Goal: Transaction & Acquisition: Purchase product/service

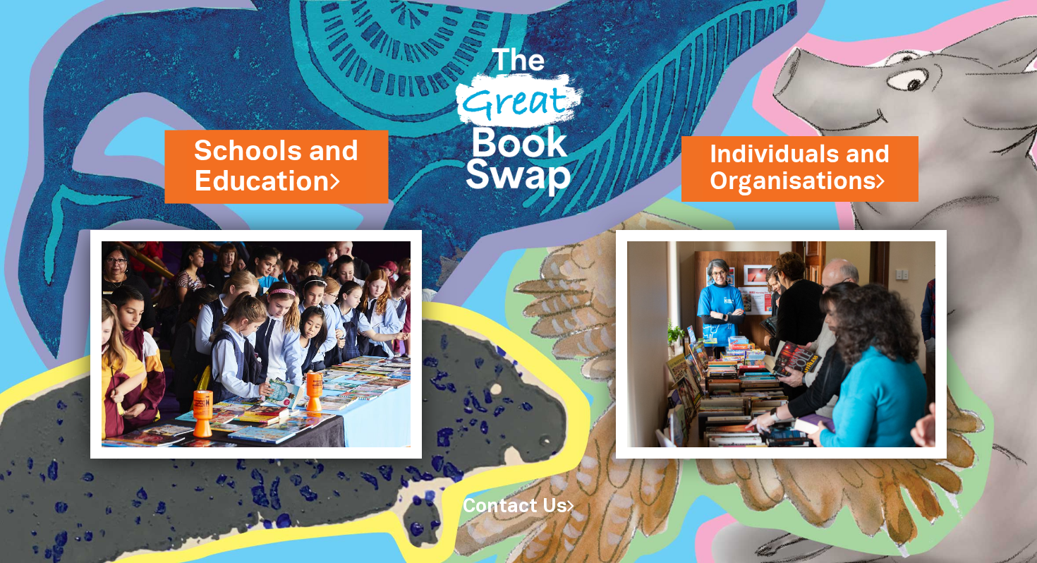
click at [305, 173] on link "Schools and Education" at bounding box center [276, 167] width 164 height 69
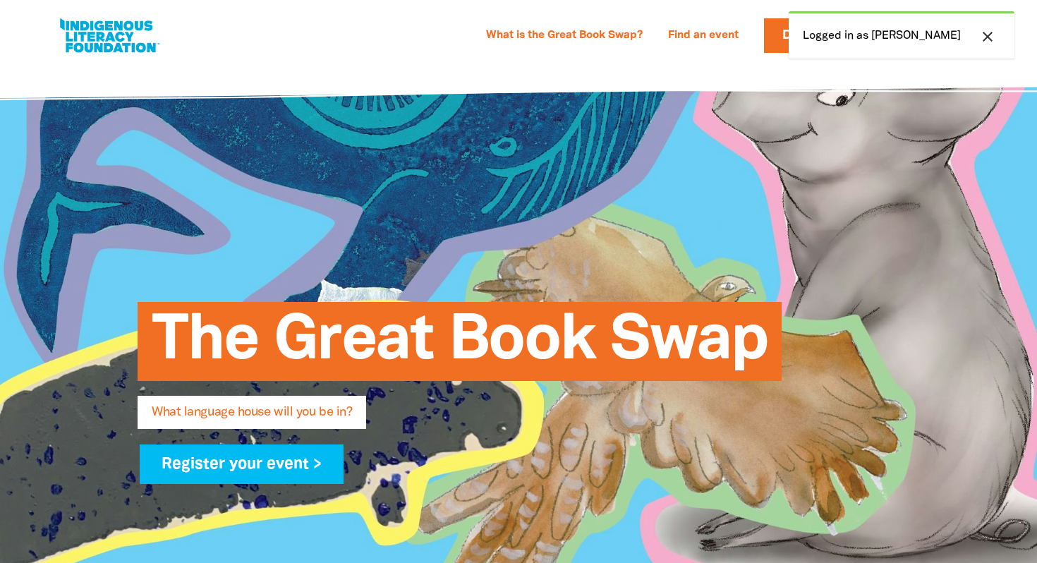
select select "primary-school"
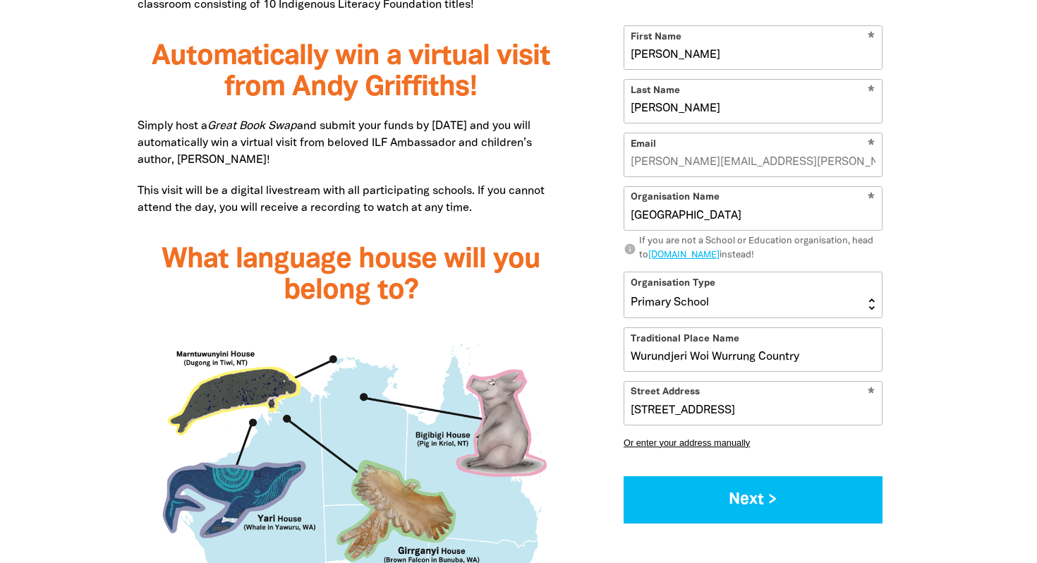
scroll to position [1096, 0]
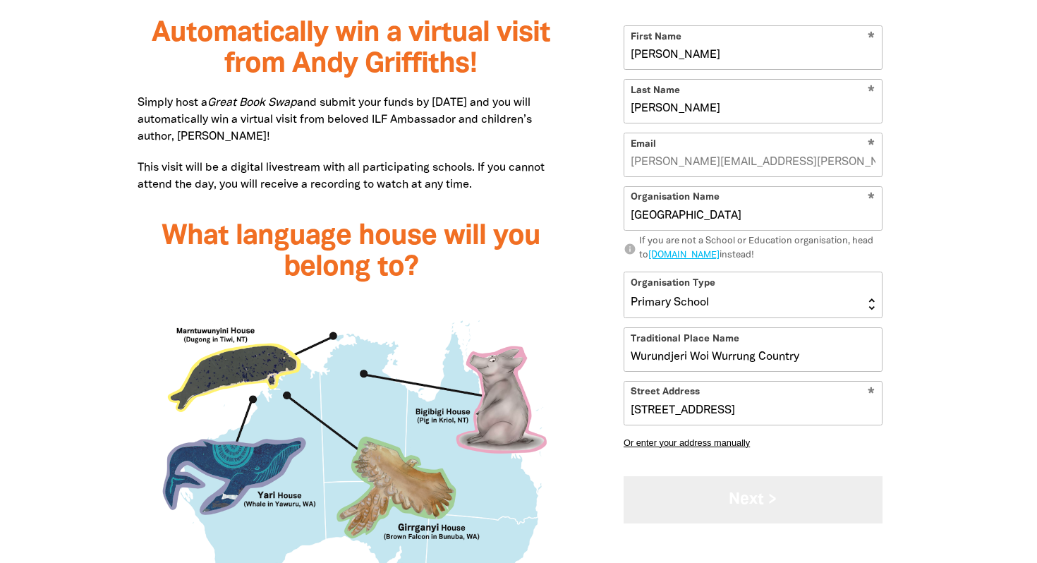
click at [782, 500] on button "Next >" at bounding box center [753, 499] width 259 height 47
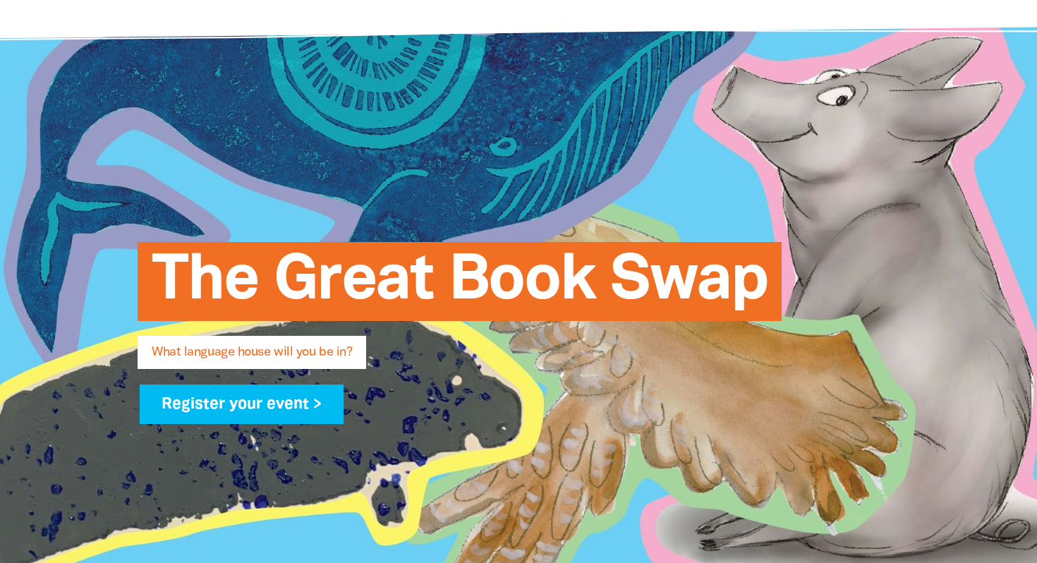
scroll to position [0, 0]
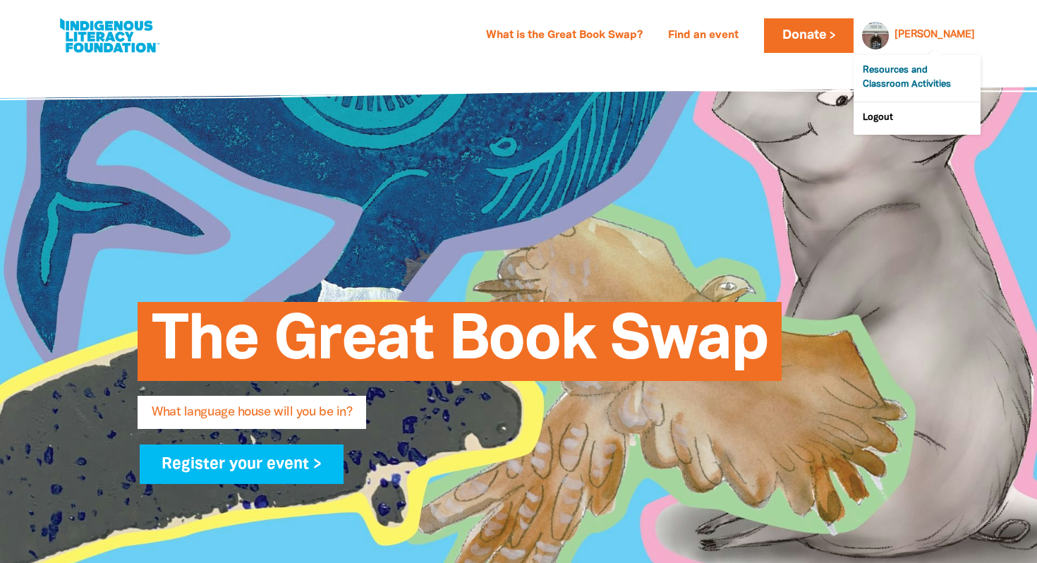
click at [921, 79] on link "Resources and Classroom Activities" at bounding box center [917, 78] width 127 height 47
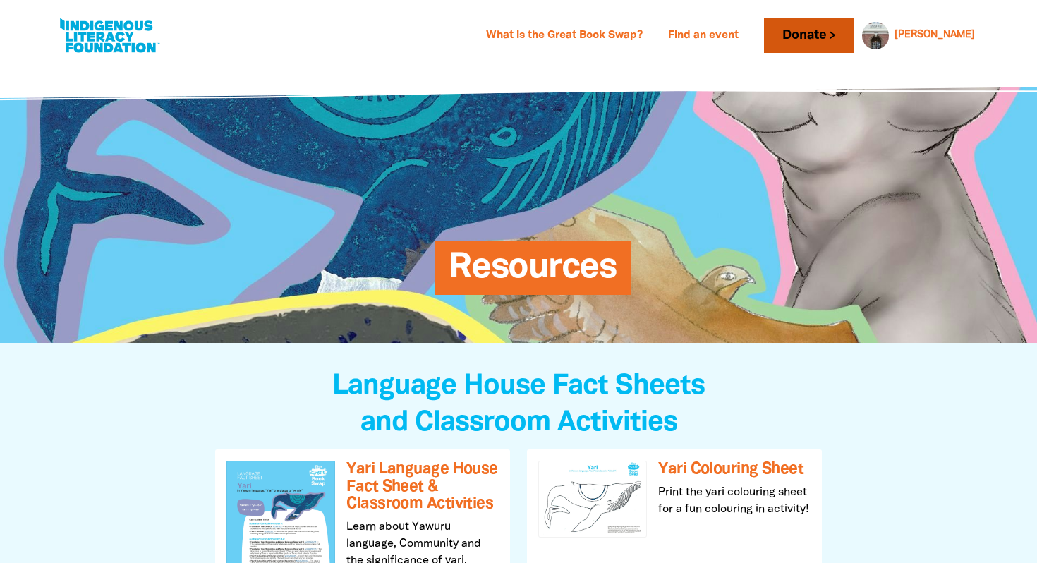
click at [853, 31] on link "Donate" at bounding box center [808, 35] width 89 height 35
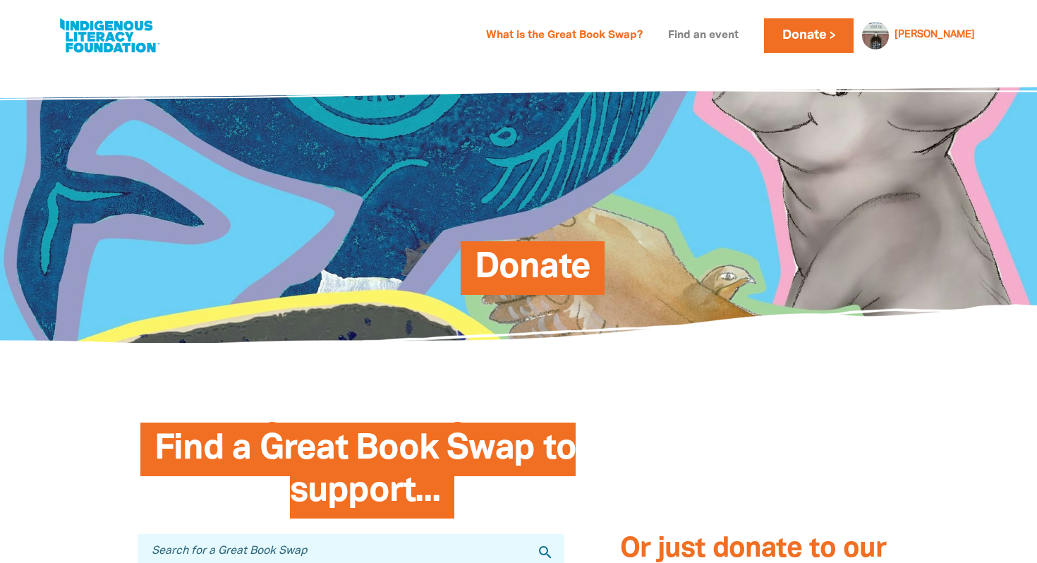
click at [747, 36] on link "Find an event" at bounding box center [703, 36] width 87 height 23
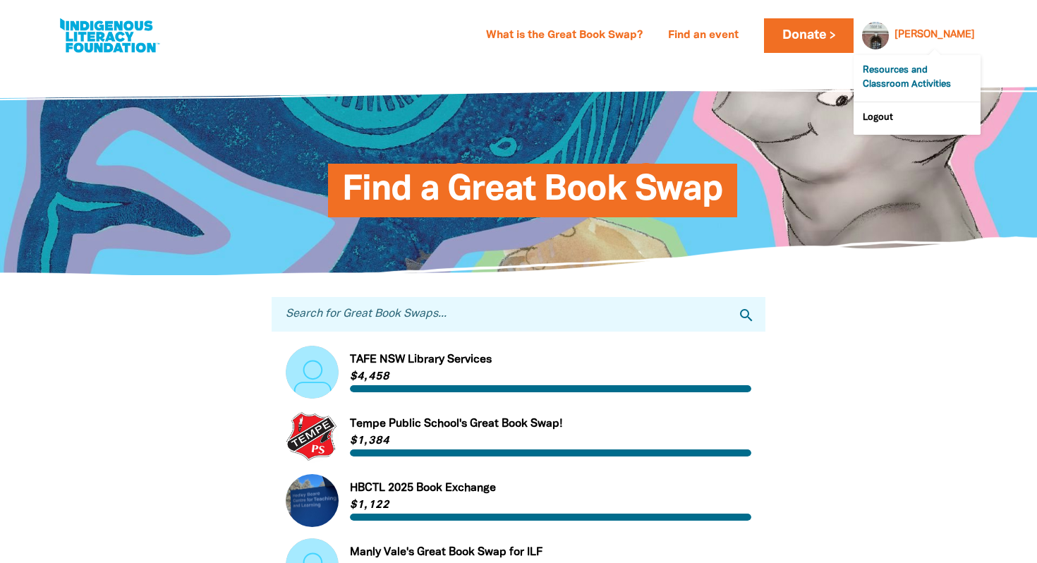
click at [928, 68] on link "Resources and Classroom Activities" at bounding box center [917, 78] width 127 height 47
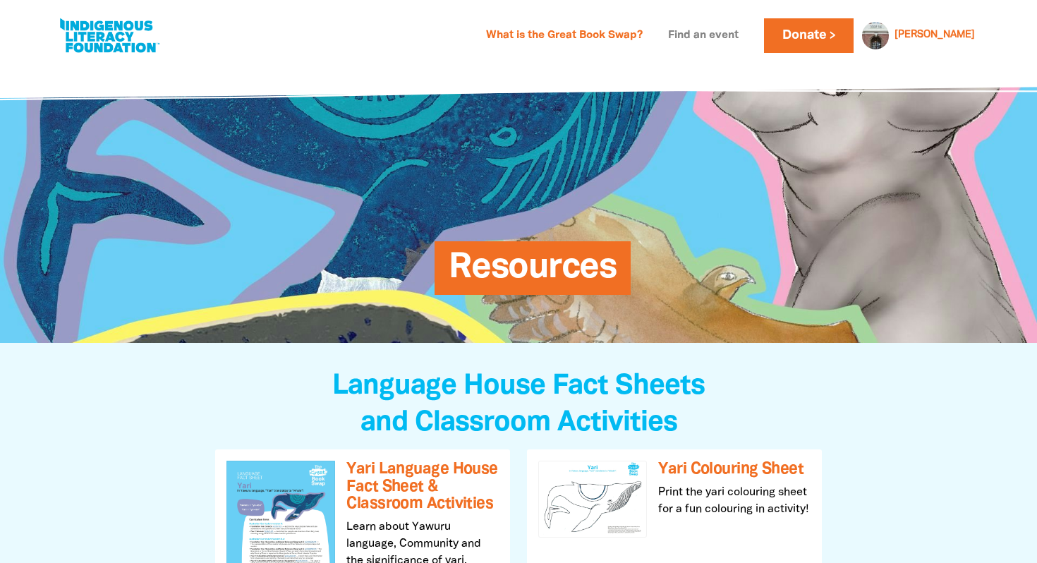
click at [734, 42] on link "Find an event" at bounding box center [703, 36] width 87 height 23
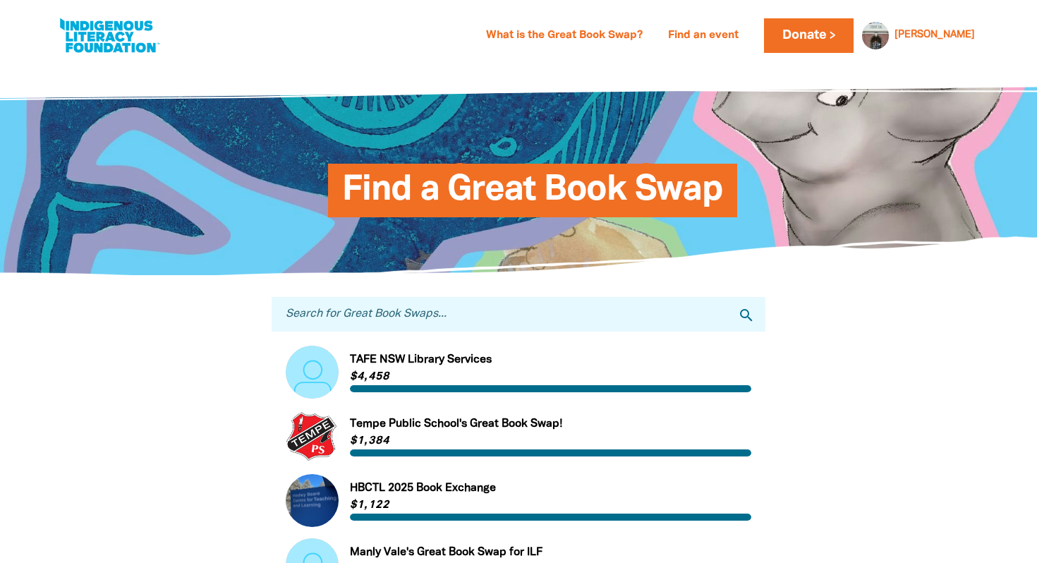
click at [408, 311] on input "Search for Great Book Swaps..." at bounding box center [519, 314] width 494 height 35
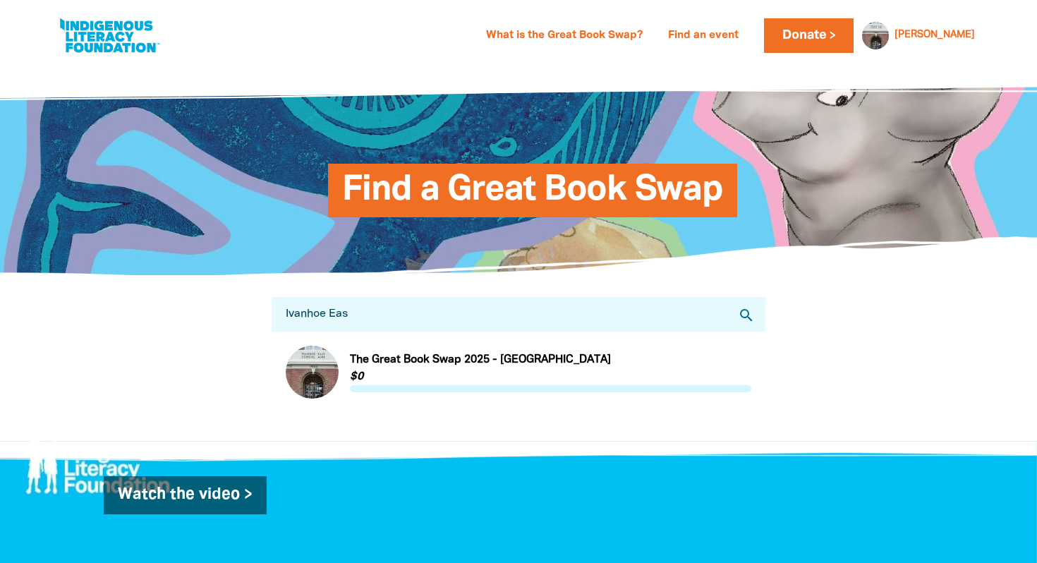
type input "Ivanhoe Eas"
click at [401, 362] on link "Link to The Great Book Swap 2025 - [GEOGRAPHIC_DATA]" at bounding box center [519, 372] width 466 height 53
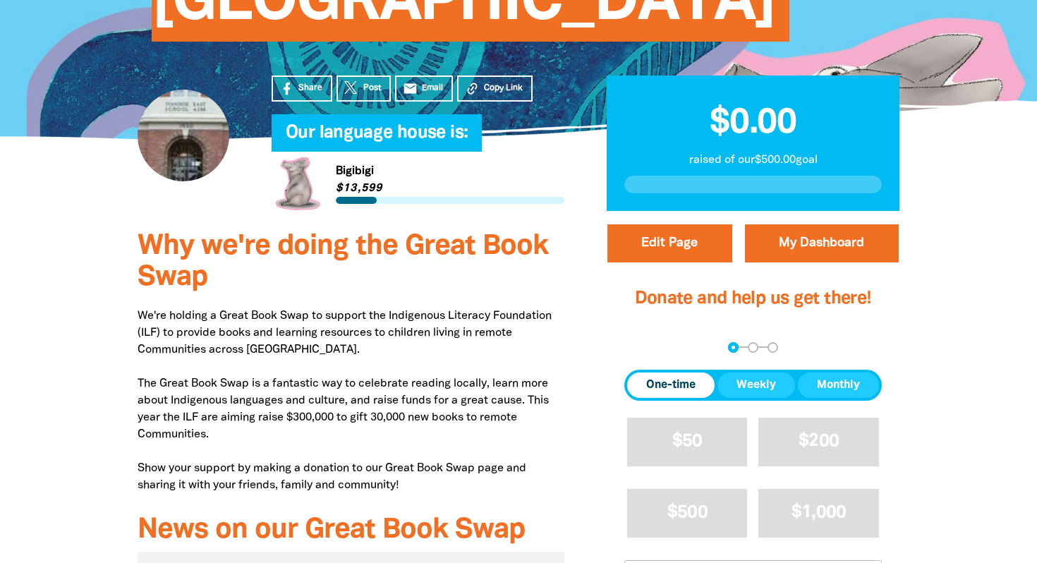
scroll to position [370, 0]
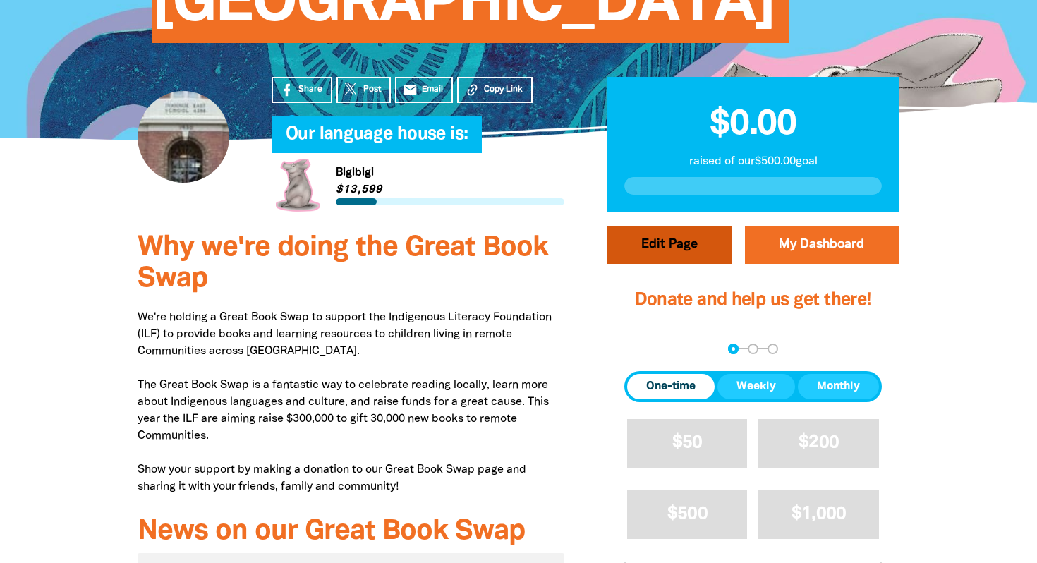
click at [662, 243] on button "Edit Page" at bounding box center [669, 245] width 125 height 38
select select "VIC"
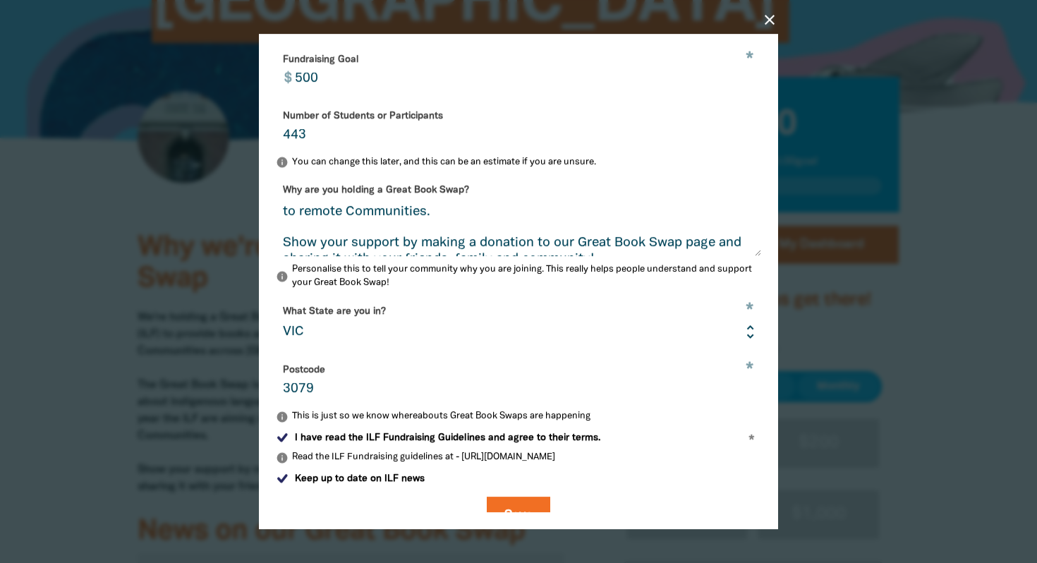
scroll to position [128, 0]
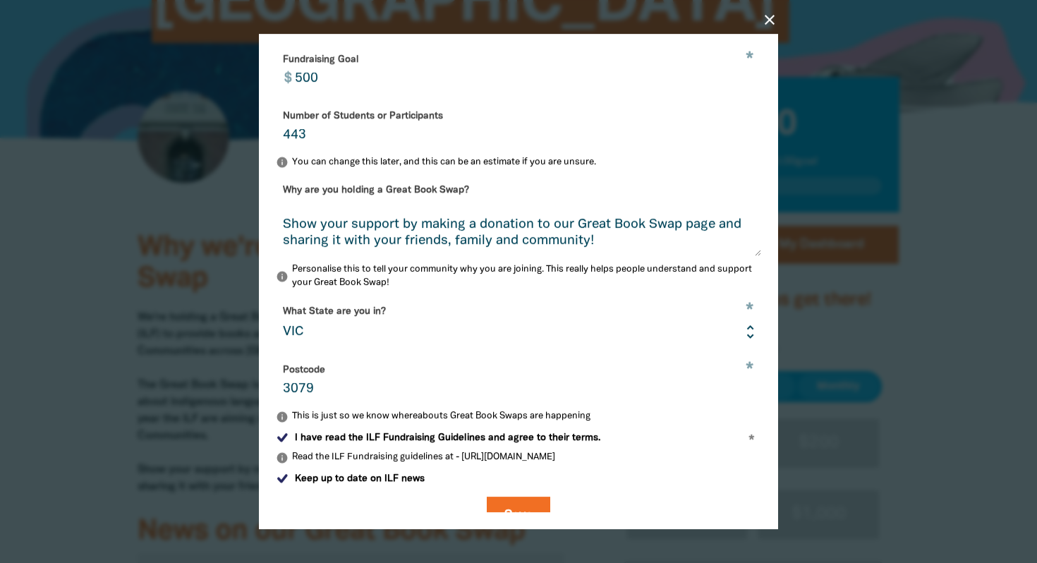
click at [767, 25] on icon "close" at bounding box center [769, 19] width 17 height 17
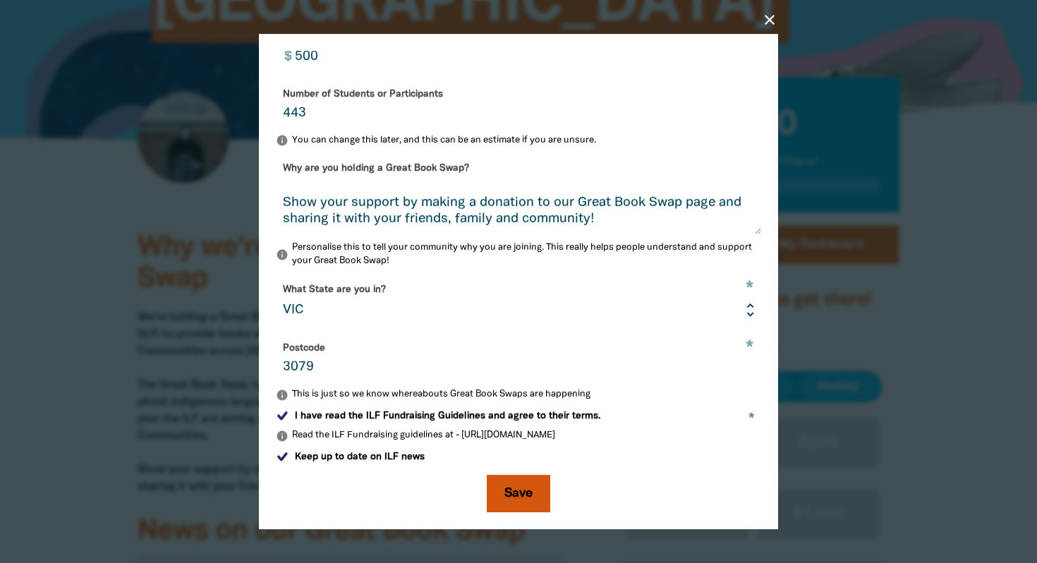
click at [518, 492] on button "Save" at bounding box center [518, 494] width 63 height 38
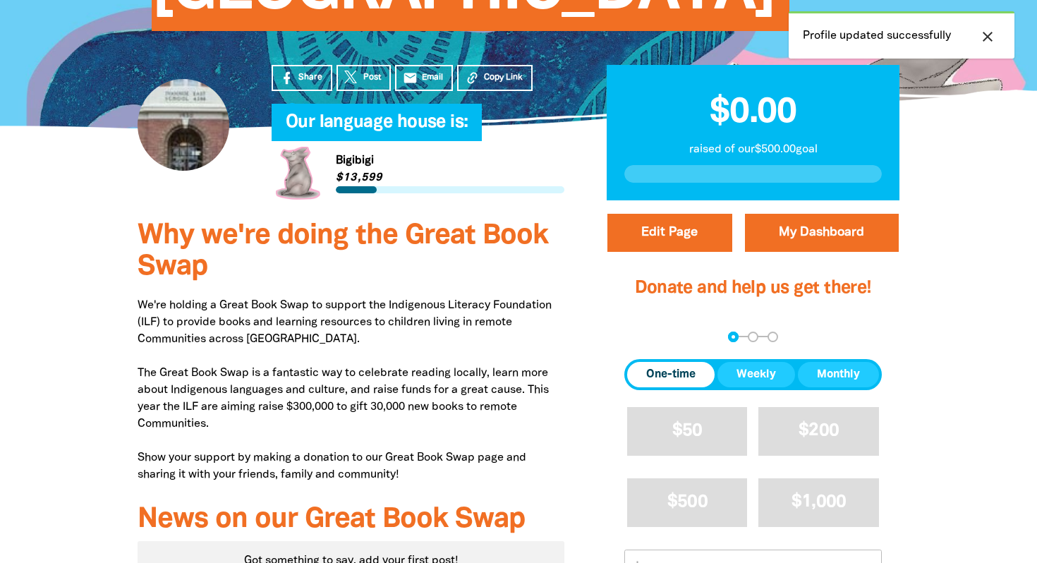
scroll to position [403, 0]
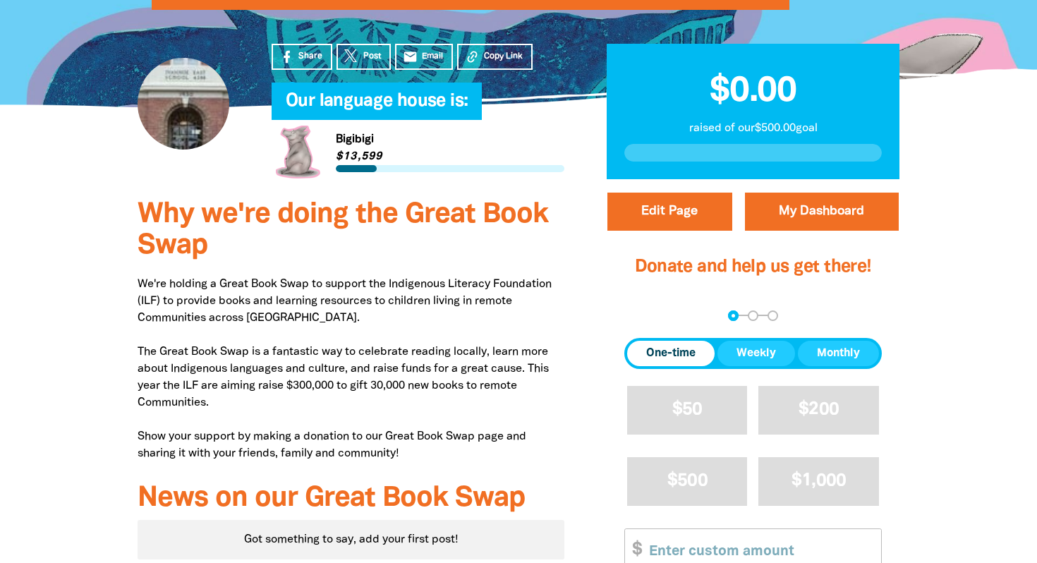
click at [679, 354] on span "One-time" at bounding box center [670, 353] width 49 height 17
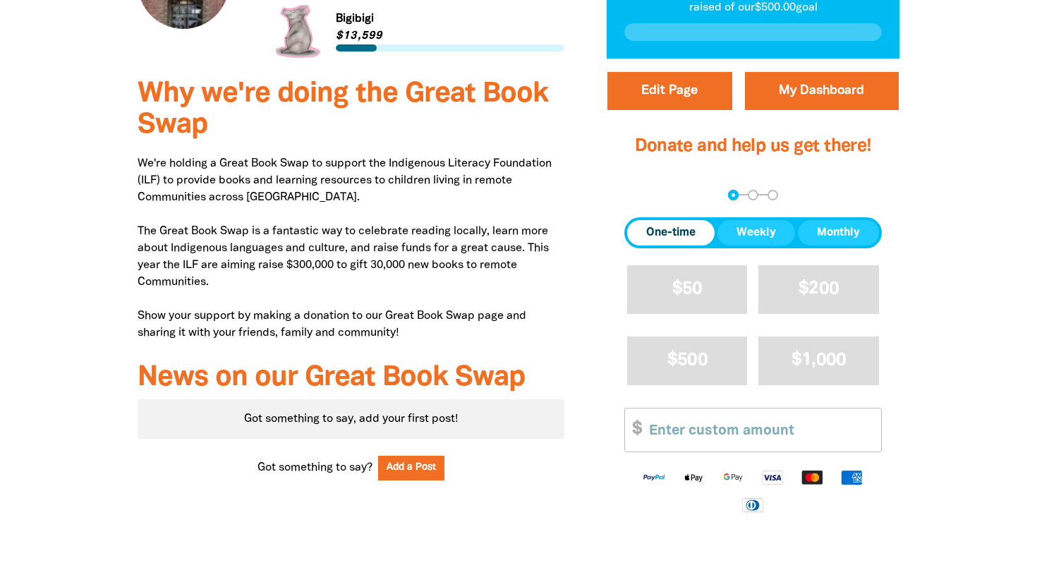
scroll to position [595, 0]
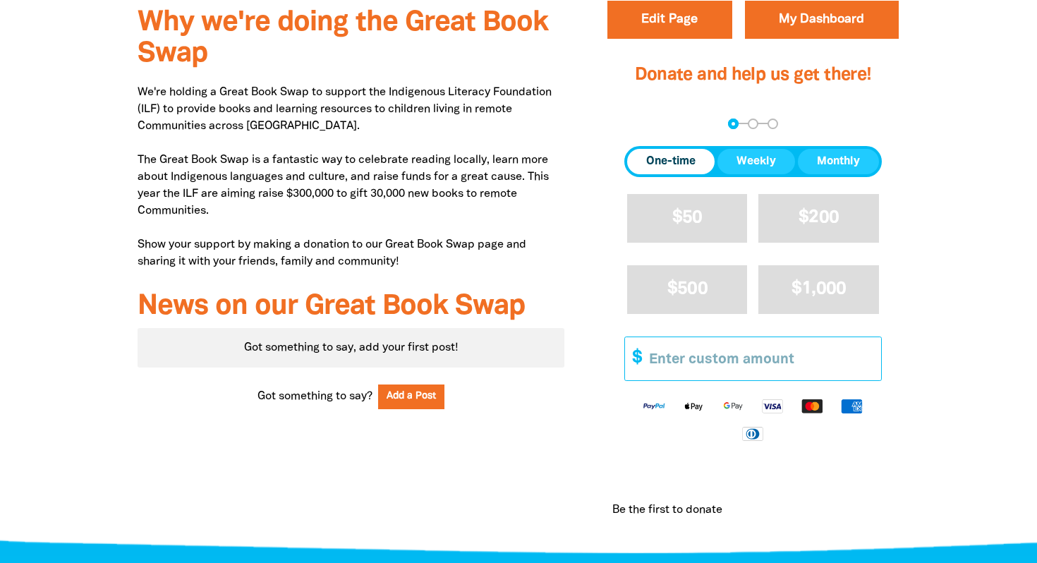
click at [693, 356] on input "Other Amount" at bounding box center [760, 358] width 242 height 43
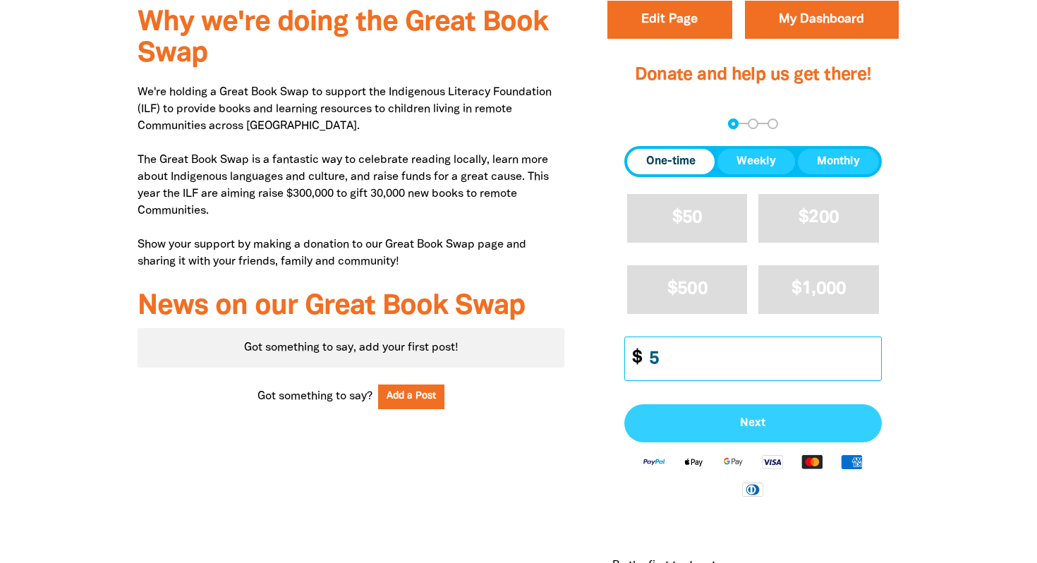
type input "5"
click at [765, 422] on span "Next" at bounding box center [753, 423] width 226 height 11
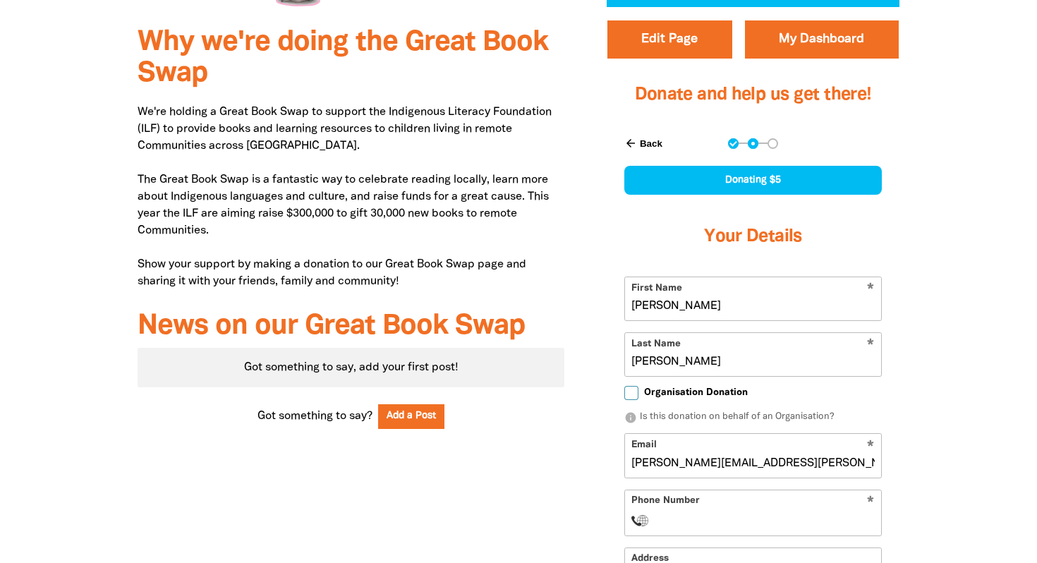
scroll to position [575, 0]
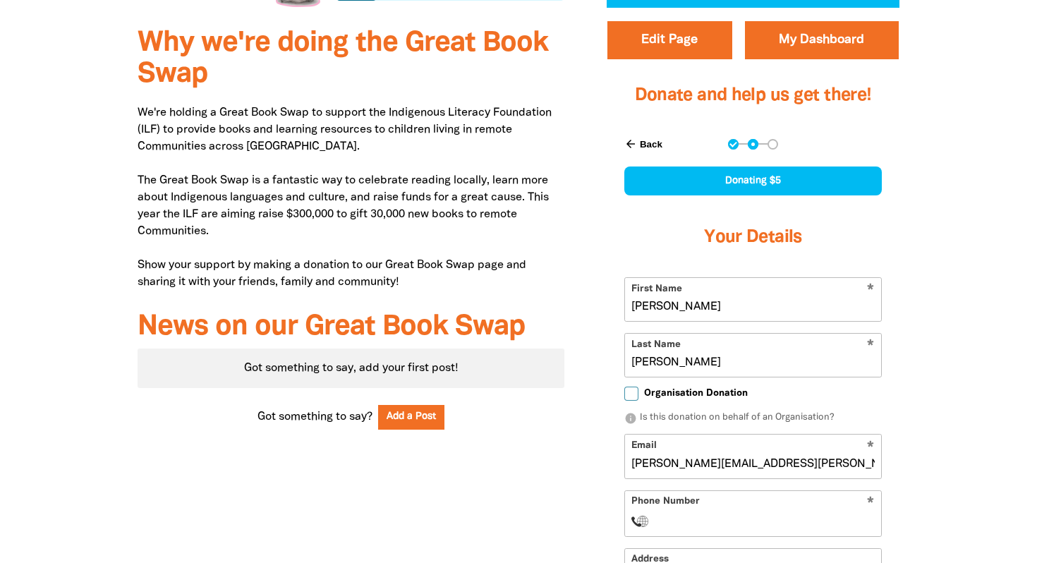
click at [634, 146] on icon "arrow_back" at bounding box center [630, 144] width 13 height 13
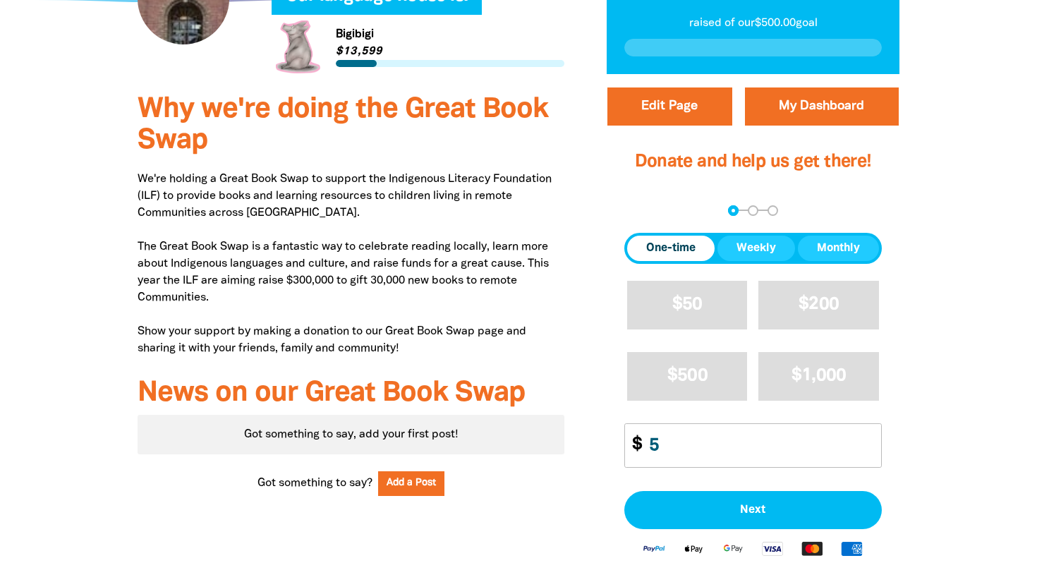
scroll to position [523, 0]
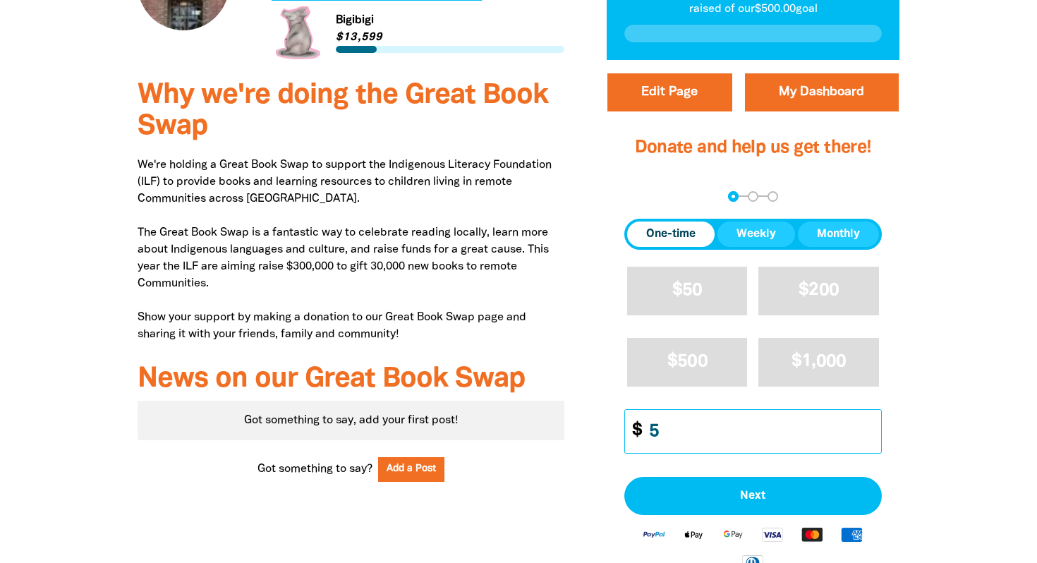
click at [657, 432] on input "5" at bounding box center [760, 431] width 242 height 43
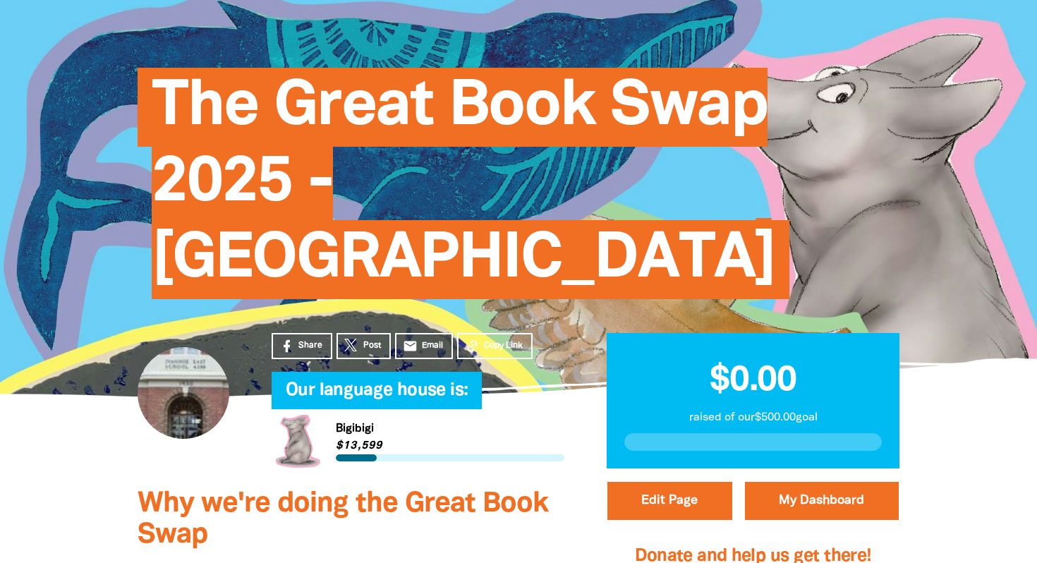
scroll to position [111, 0]
